Goal: Transaction & Acquisition: Purchase product/service

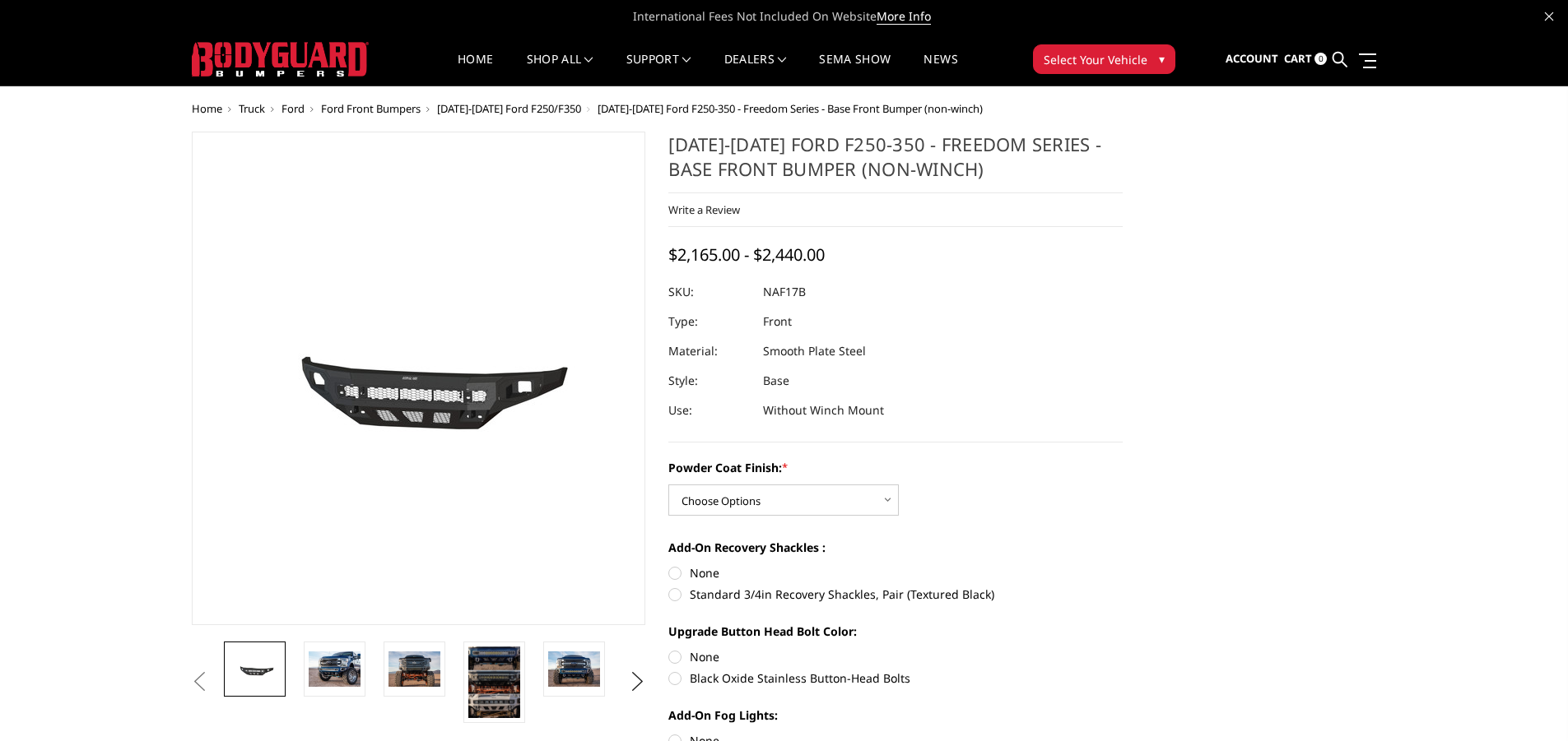
click at [741, 518] on div "Powder Coat Finish: * Choose Options Bare Metal Texture Black Powder Coat Add-O…" at bounding box center [895, 665] width 454 height 413
click at [759, 499] on select "Choose Options Bare Metal Texture Black Powder Coat" at bounding box center [784, 499] width 231 height 31
select select "3071"
click at [668, 484] on select "Choose Options Bare Metal Texture Black Powder Coat" at bounding box center [784, 499] width 231 height 31
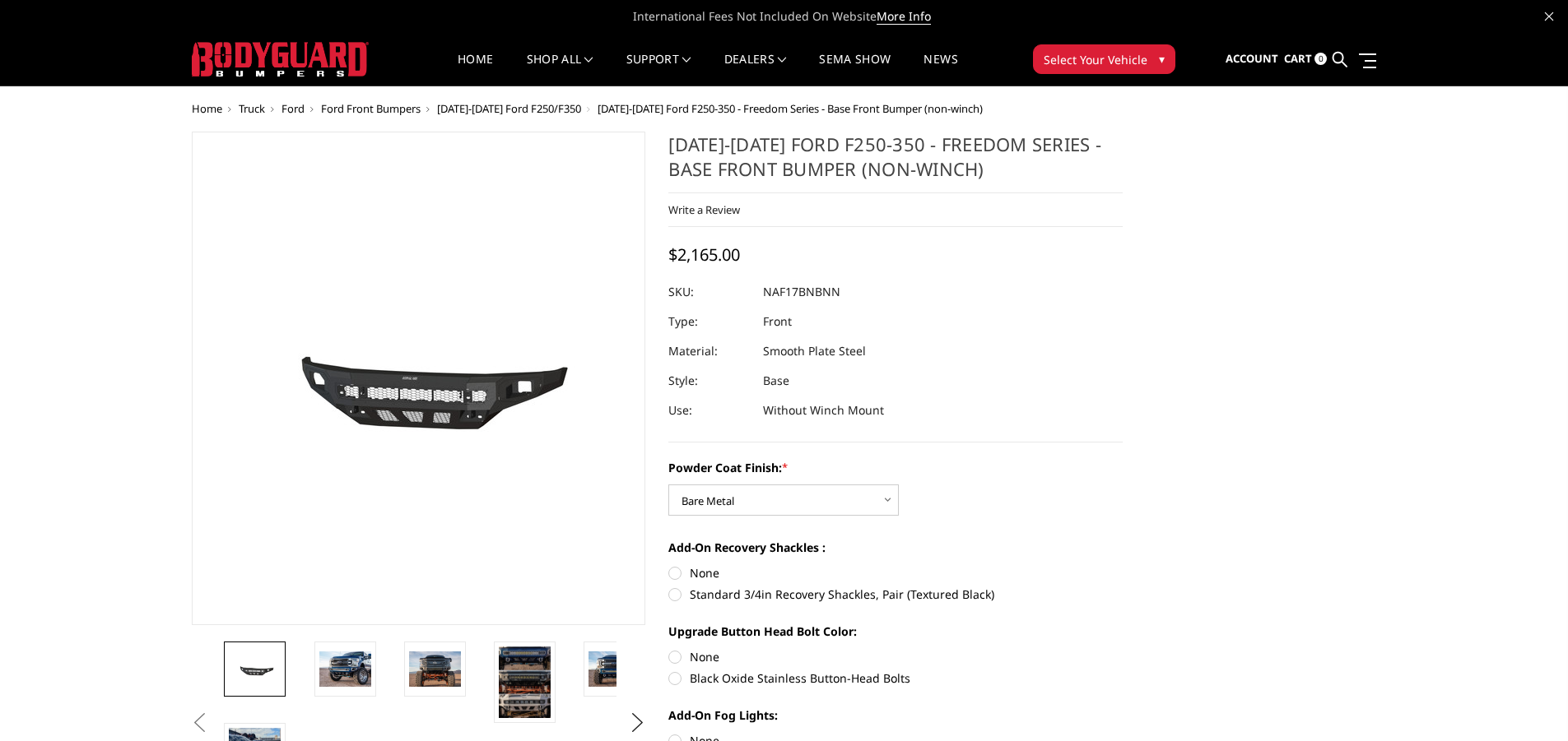
click at [674, 596] on label "Standard 3/4in Recovery Shackles, Pair (Textured Black)" at bounding box center [895, 594] width 454 height 18
click at [1123, 565] on input "Standard 3/4in Recovery Shackles, Pair (Textured Black)" at bounding box center [1123, 564] width 1 height 1
radio input "true"
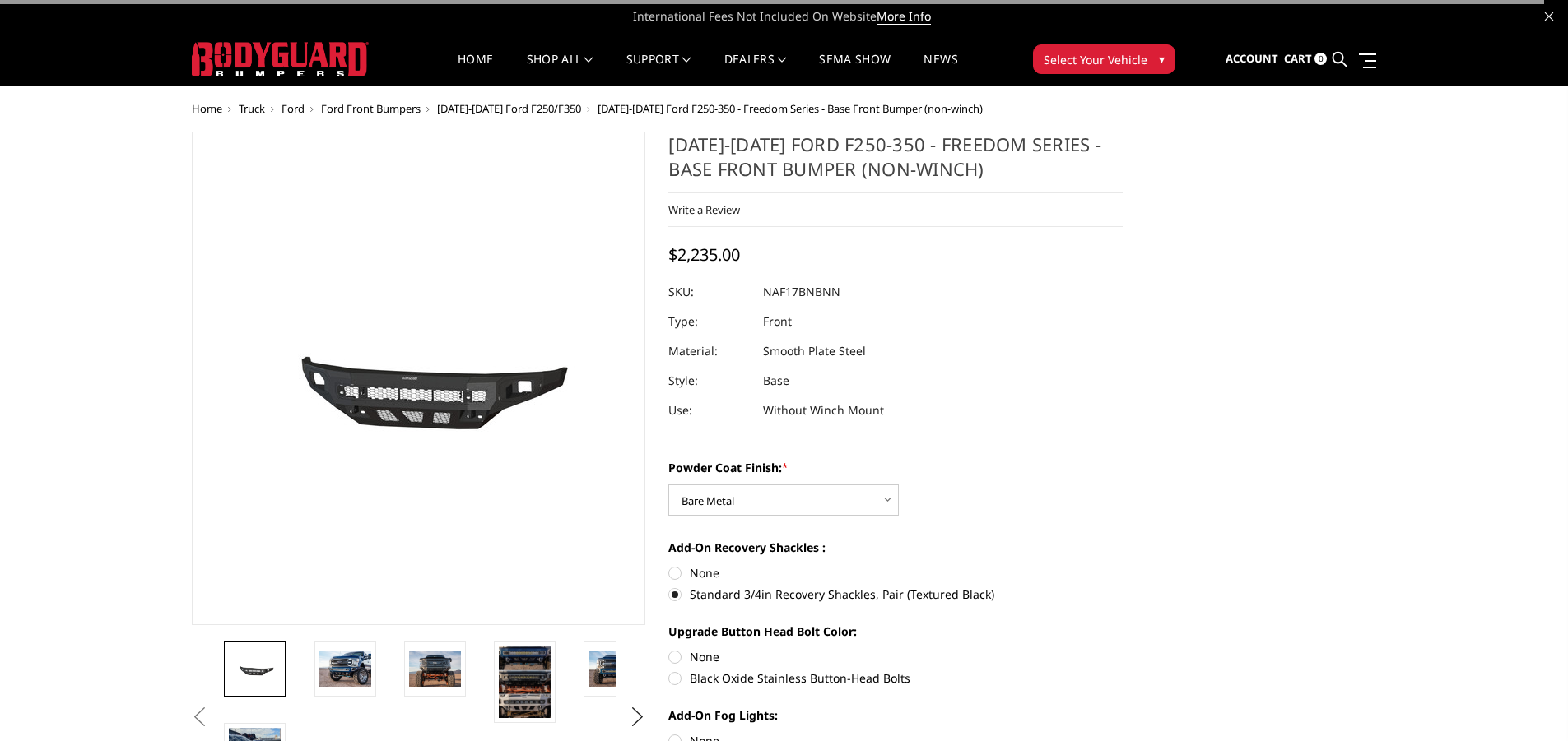
scroll to position [164, 0]
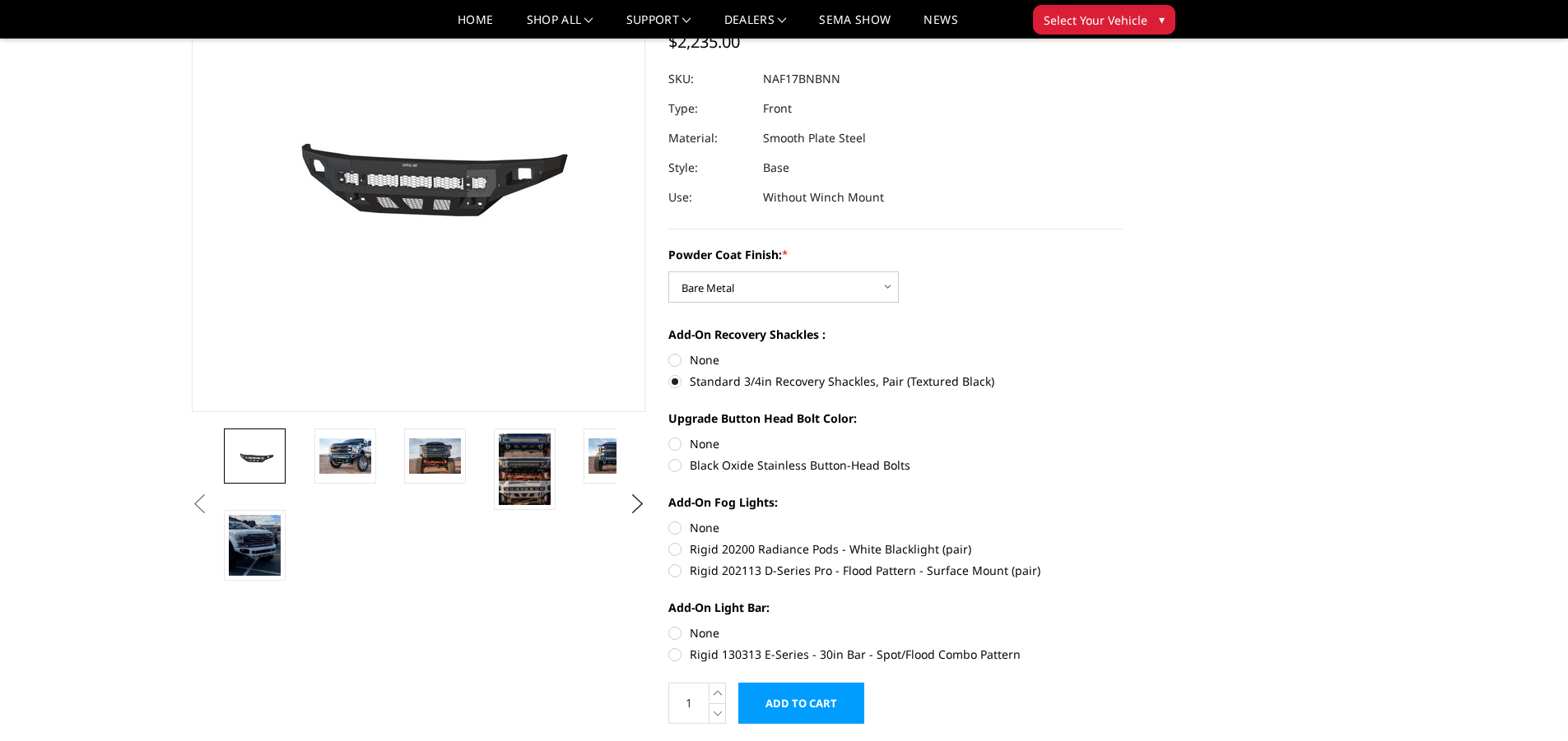
click at [679, 465] on label "Black Oxide Stainless Button-Head Bolts" at bounding box center [895, 465] width 454 height 18
click at [1123, 436] on input "Black Oxide Stainless Button-Head Bolts" at bounding box center [1123, 435] width 1 height 1
radio input "true"
click at [678, 549] on label "Rigid 20200 Radiance Pods - White Blacklight (pair)" at bounding box center [895, 549] width 454 height 18
click at [1123, 520] on input "Rigid 20200 Radiance Pods - White Blacklight (pair)" at bounding box center [1123, 520] width 1 height 1
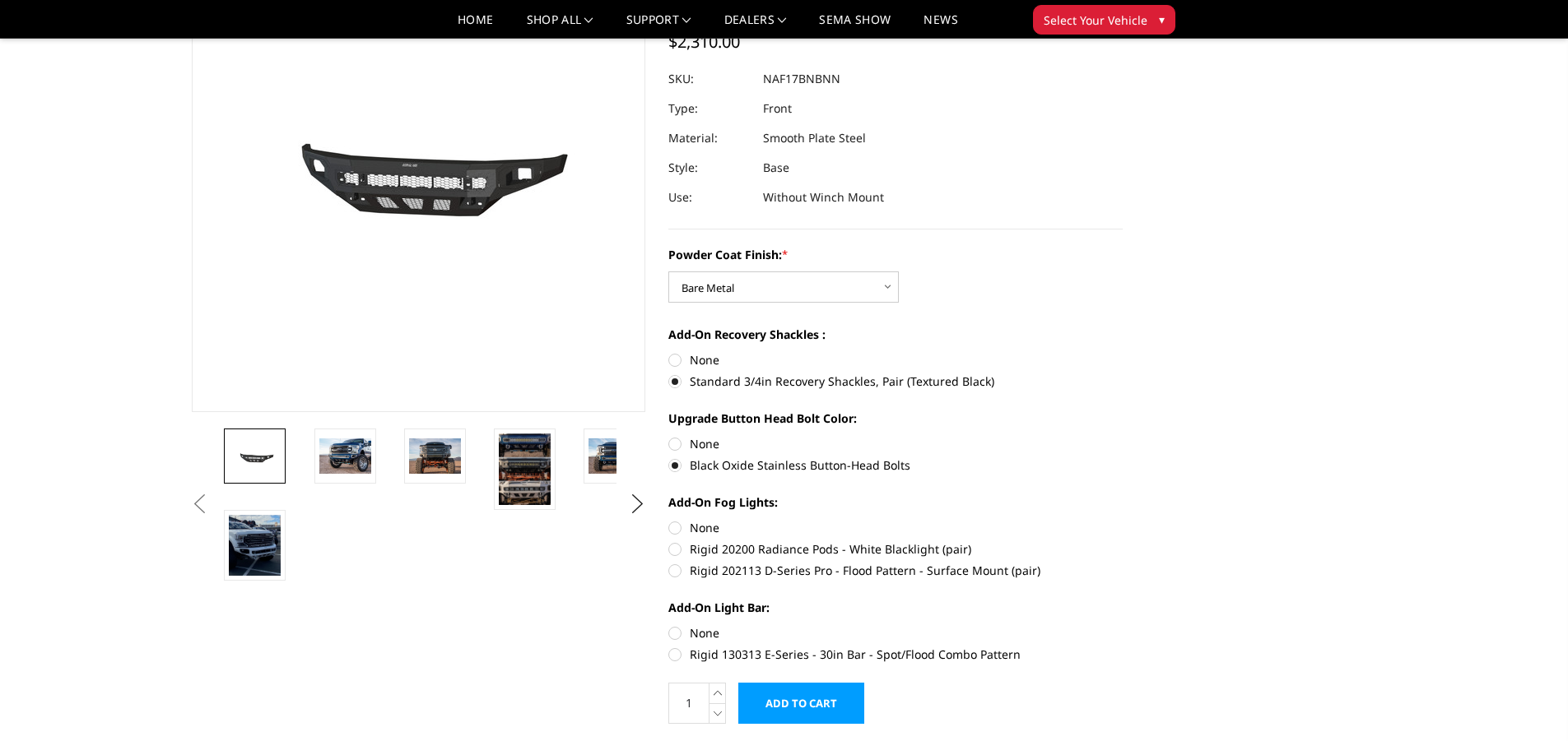
radio input "true"
click at [677, 657] on label "Rigid 130313 E-Series - 30in Bar - Spot/Flood Combo Pattern" at bounding box center [895, 654] width 454 height 18
click at [1123, 626] on input "Rigid 130313 E-Series - 30in Bar - Spot/Flood Combo Pattern" at bounding box center [1123, 625] width 1 height 1
radio input "true"
click at [345, 452] on img at bounding box center [345, 456] width 52 height 35
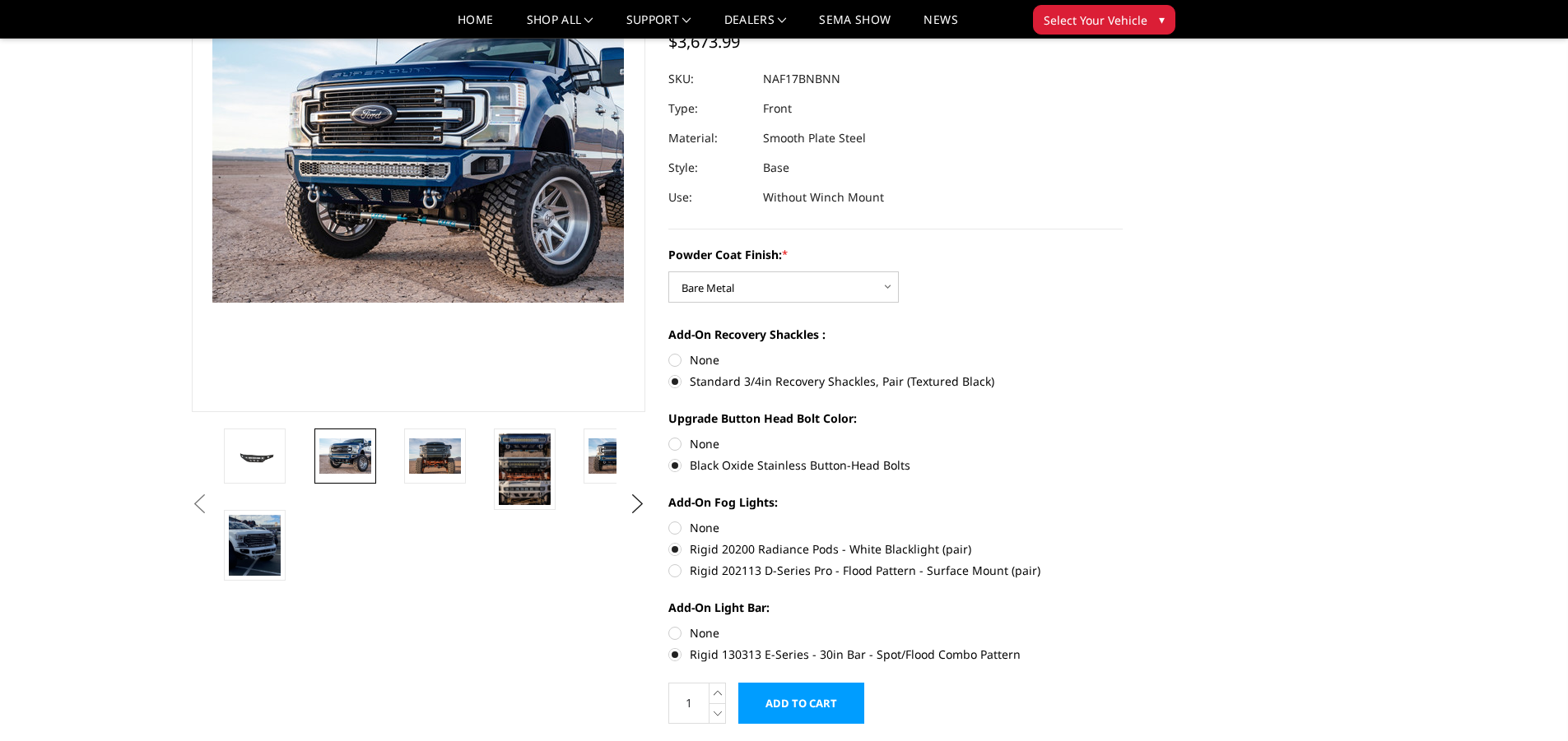
scroll to position [125, 0]
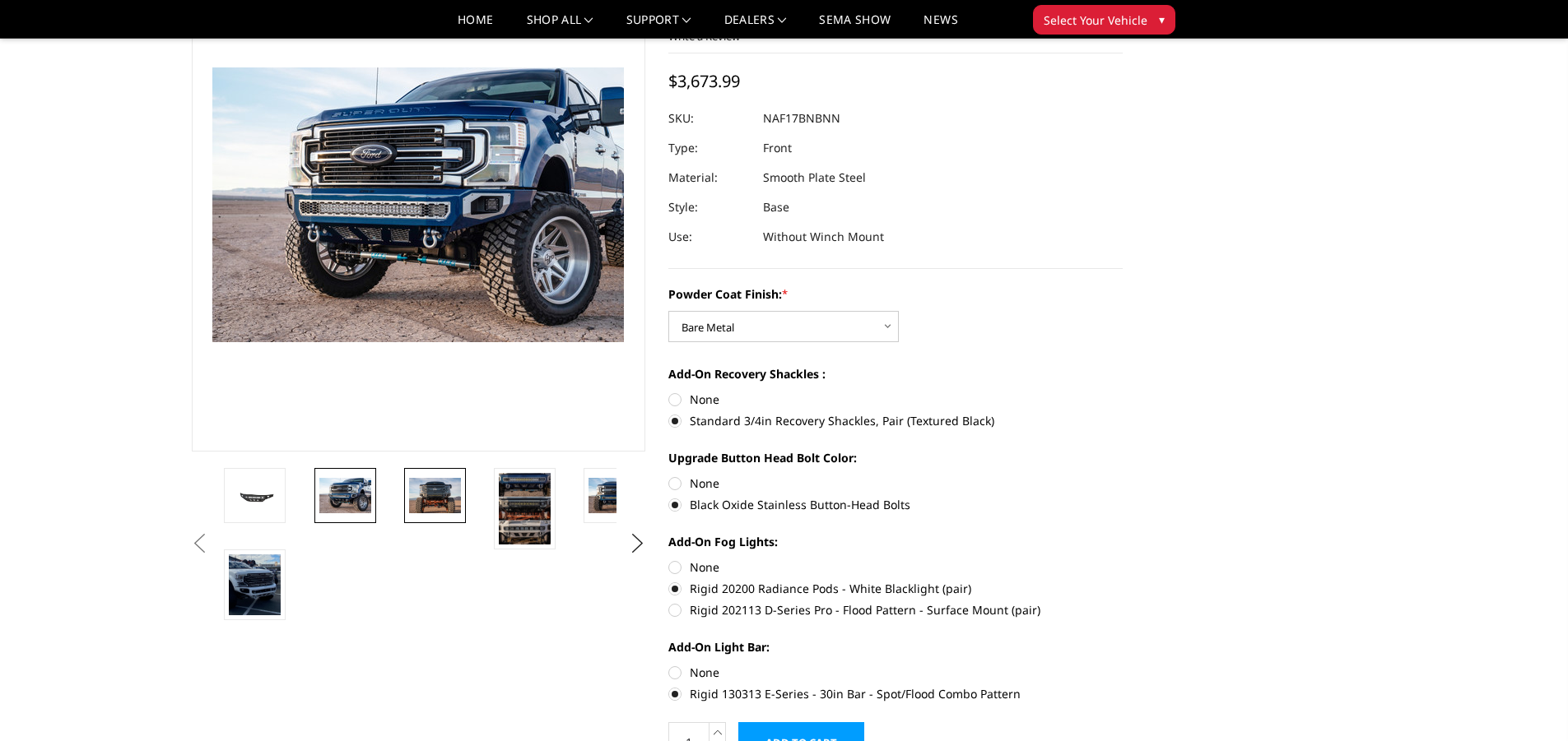
click at [427, 497] on img at bounding box center [436, 495] width 52 height 35
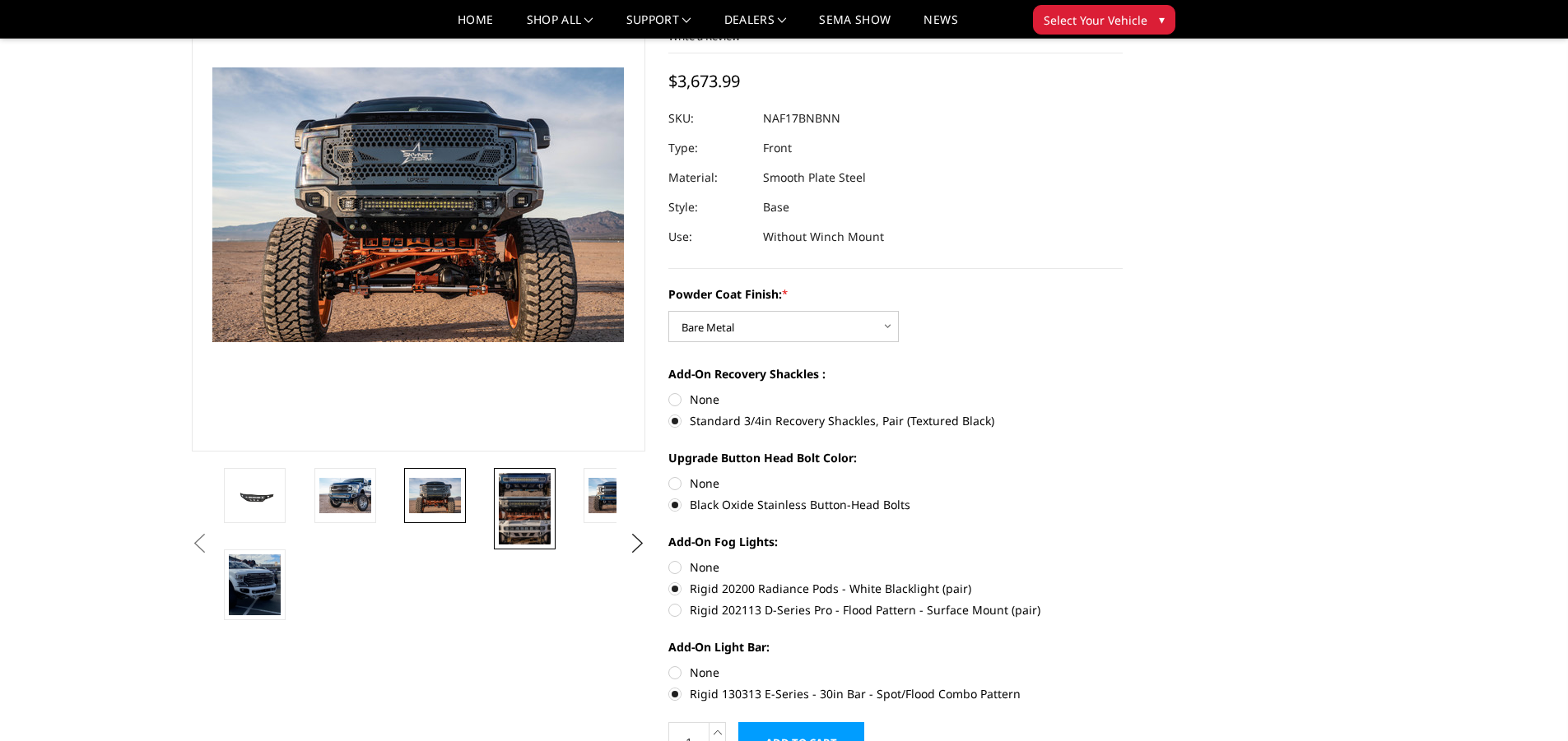
click at [538, 498] on img at bounding box center [525, 509] width 52 height 72
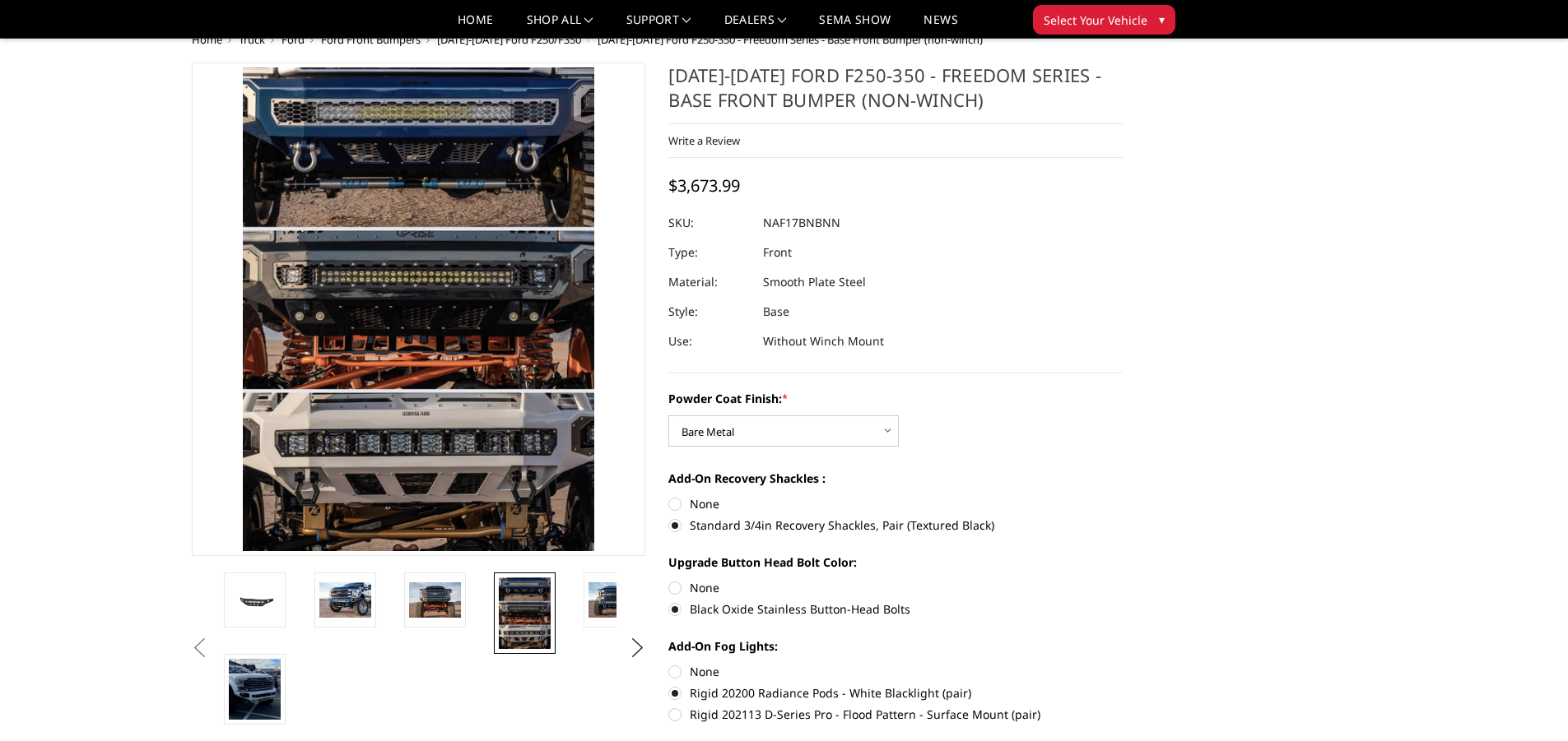
scroll to position [185, 0]
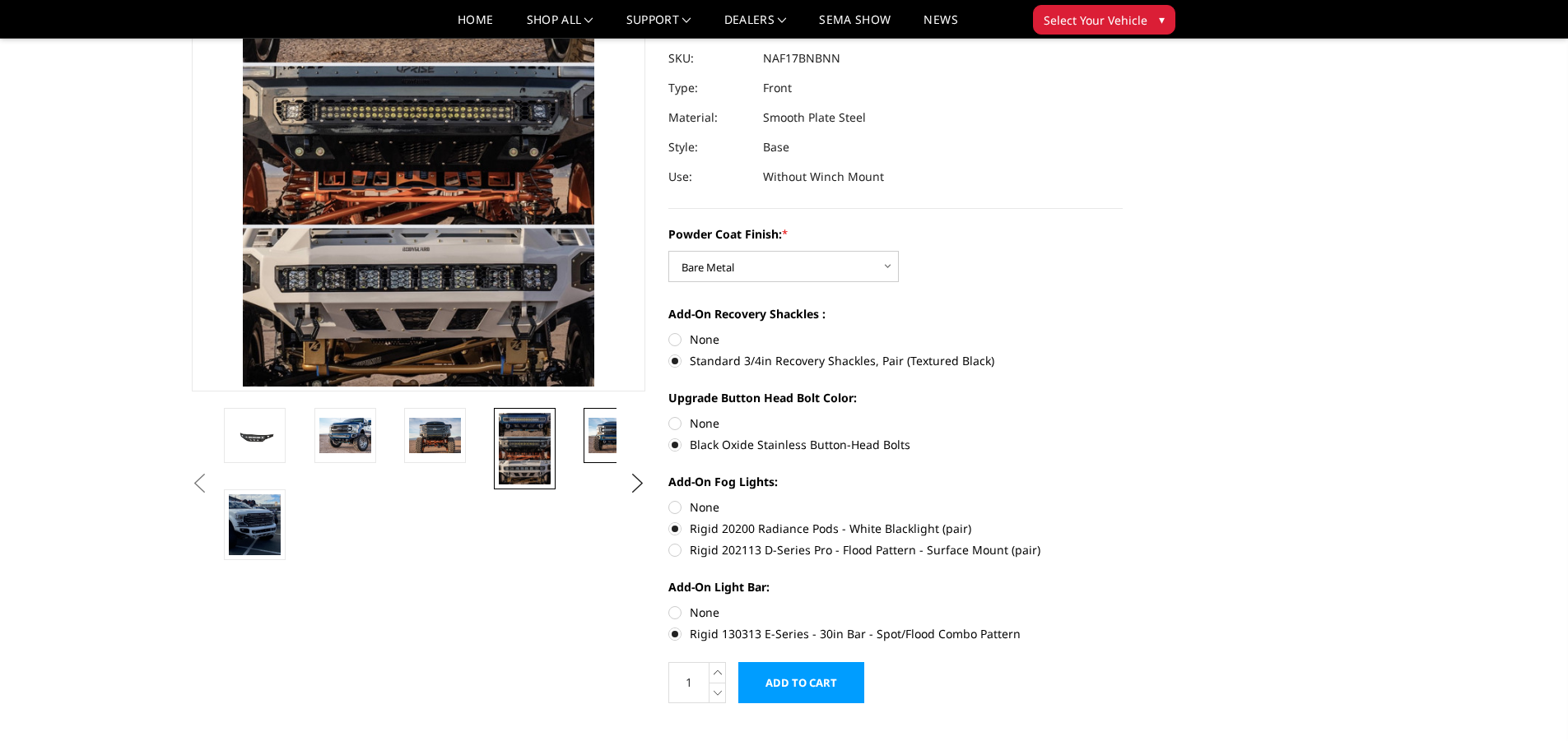
click at [600, 436] on img at bounding box center [615, 434] width 52 height 35
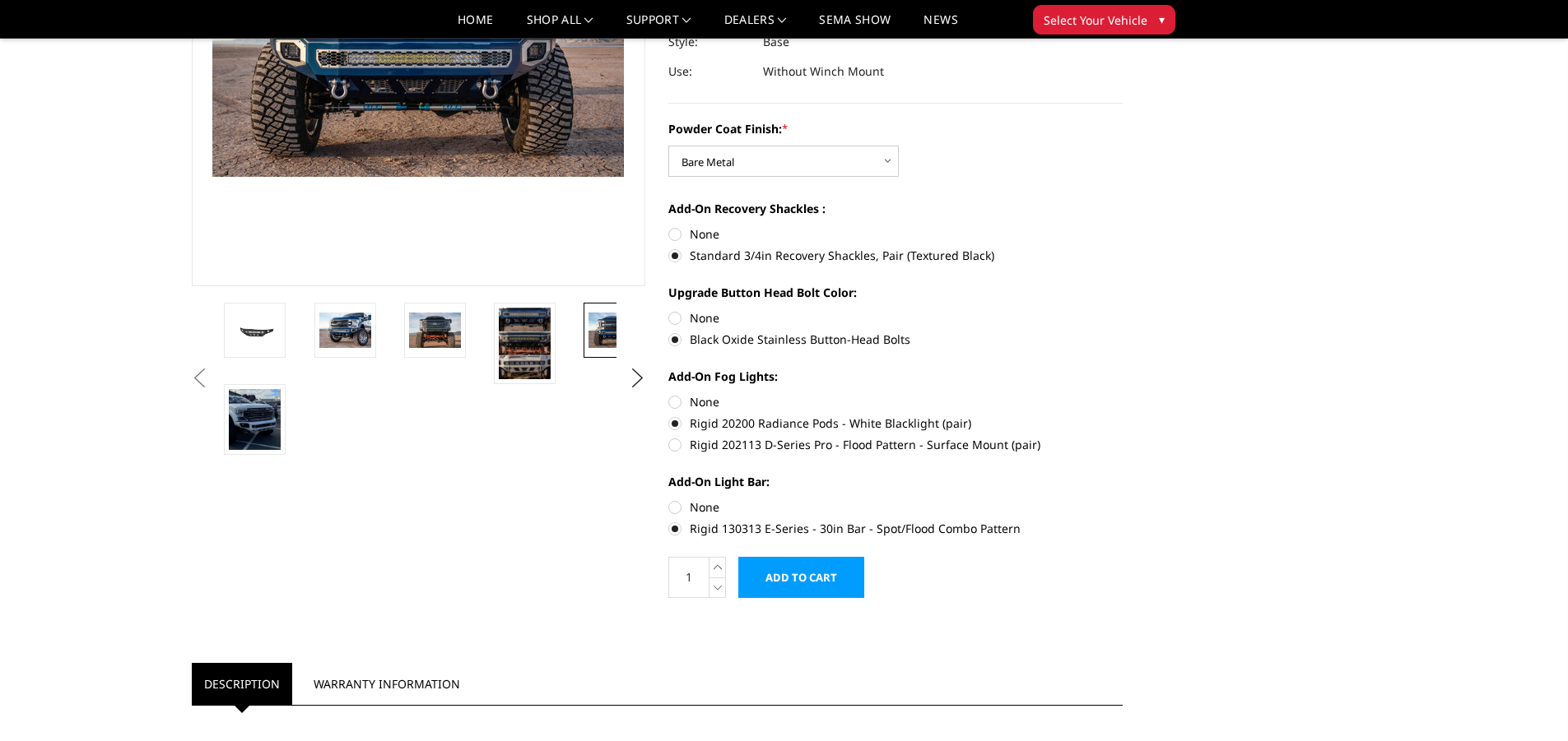
scroll to position [125, 0]
